Goal: Download file/media

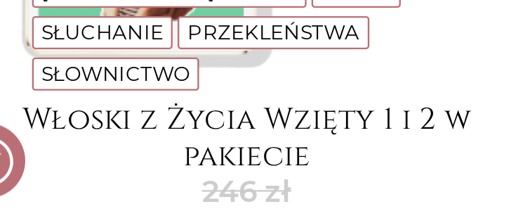
scroll to position [688, 0]
click at [163, 112] on link "A2" at bounding box center [163, 106] width 11 height 11
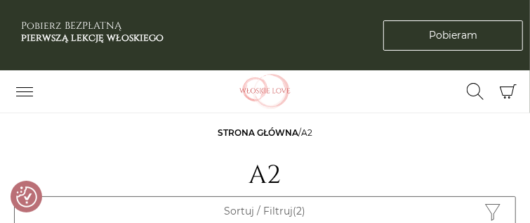
checkbox input "true"
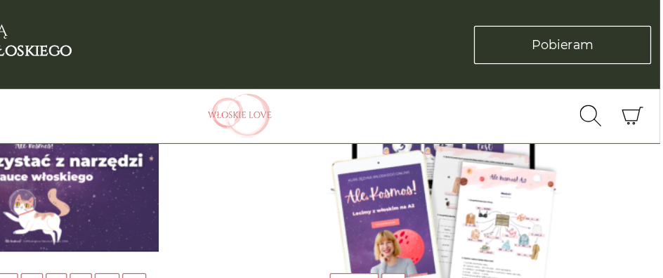
scroll to position [233, 0]
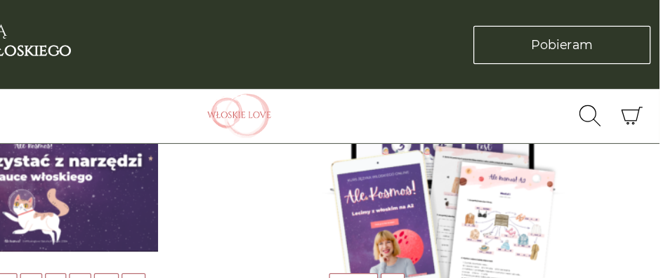
click at [464, 185] on img at bounding box center [493, 143] width 197 height 197
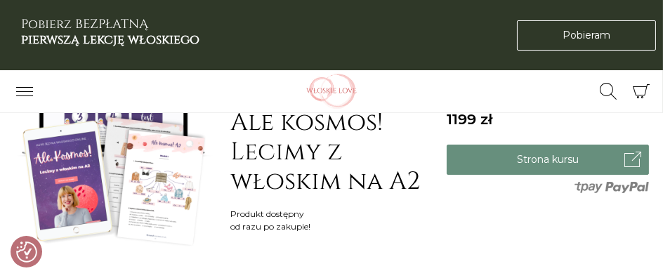
scroll to position [89, 0]
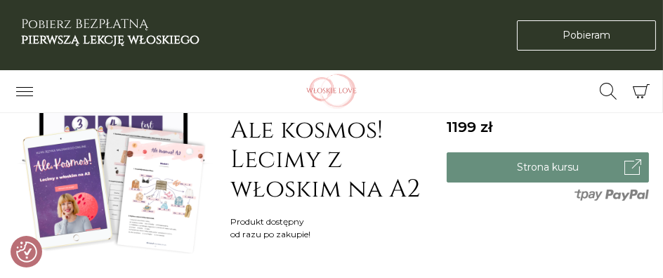
click at [155, 169] on img at bounding box center [115, 154] width 202 height 202
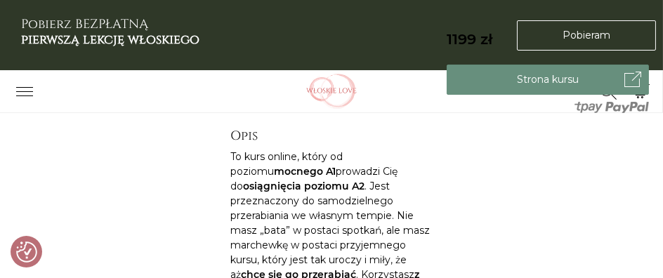
scroll to position [341, 0]
